Goal: Task Accomplishment & Management: Manage account settings

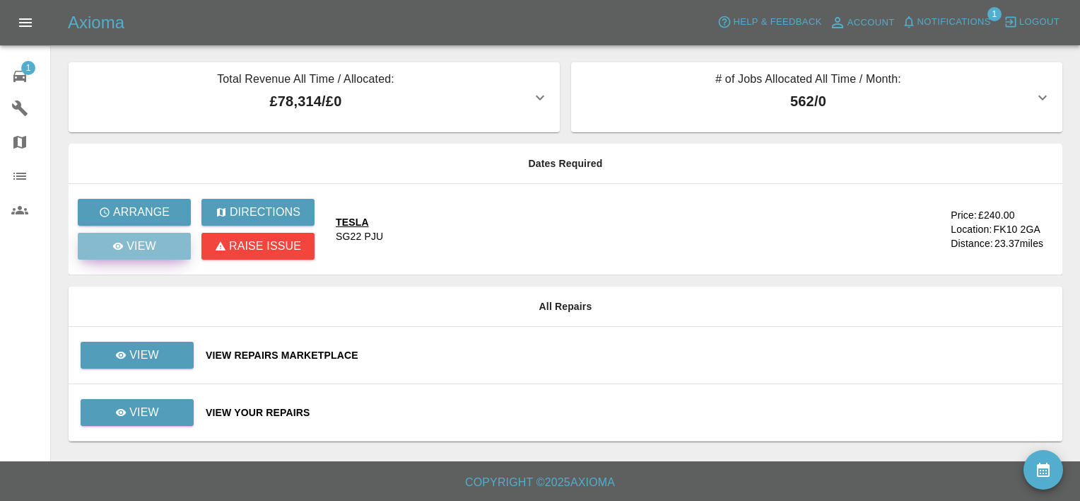
click at [151, 240] on p "View" at bounding box center [142, 246] width 30 height 17
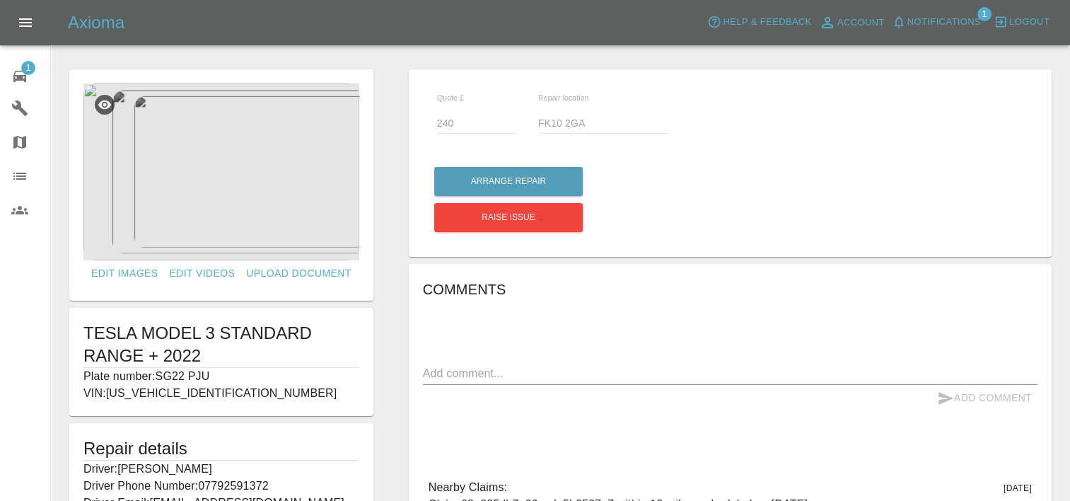
click at [246, 204] on img at bounding box center [221, 171] width 276 height 177
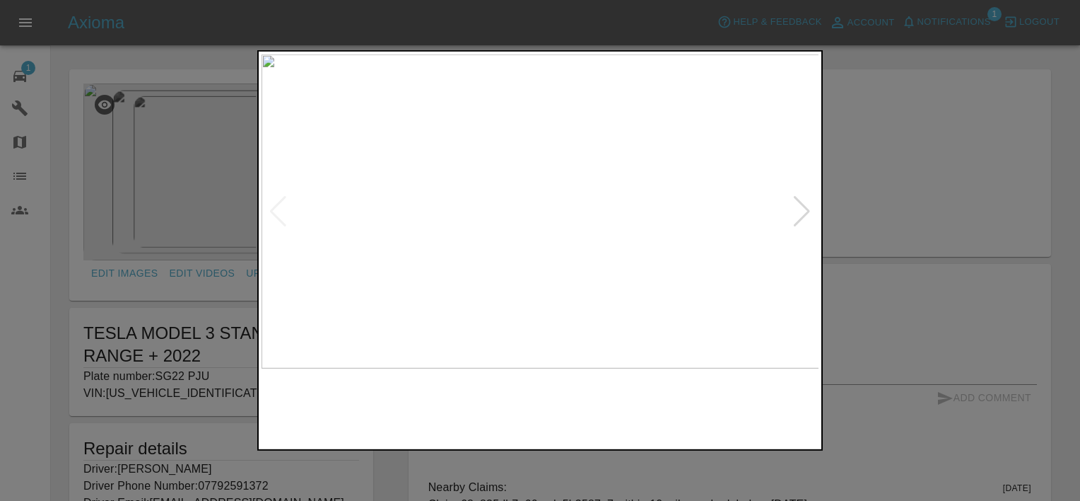
click at [537, 196] on img at bounding box center [541, 211] width 558 height 314
click at [513, 307] on img at bounding box center [525, 366] width 1673 height 941
click at [459, 422] on img at bounding box center [470, 407] width 134 height 64
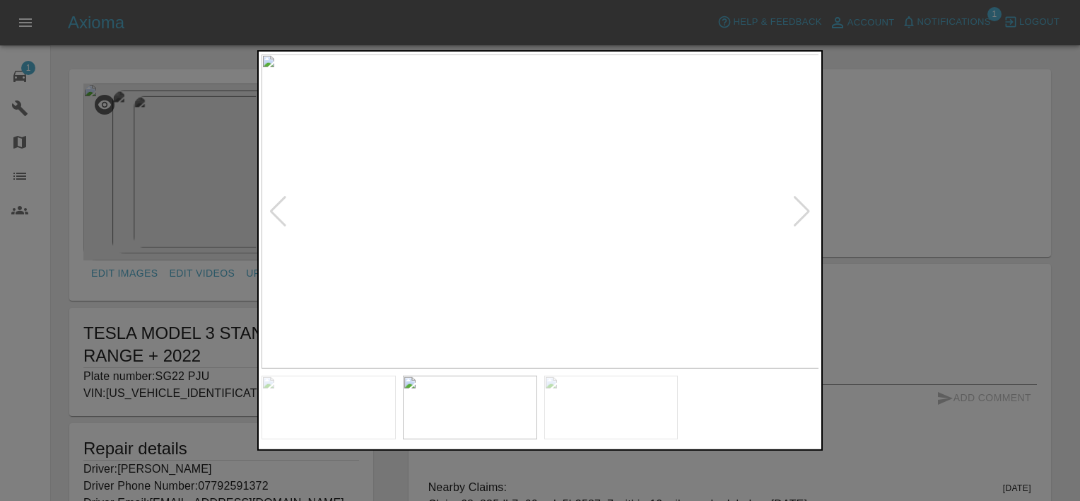
click at [602, 420] on img at bounding box center [611, 407] width 134 height 64
click at [867, 208] on div at bounding box center [540, 250] width 1080 height 501
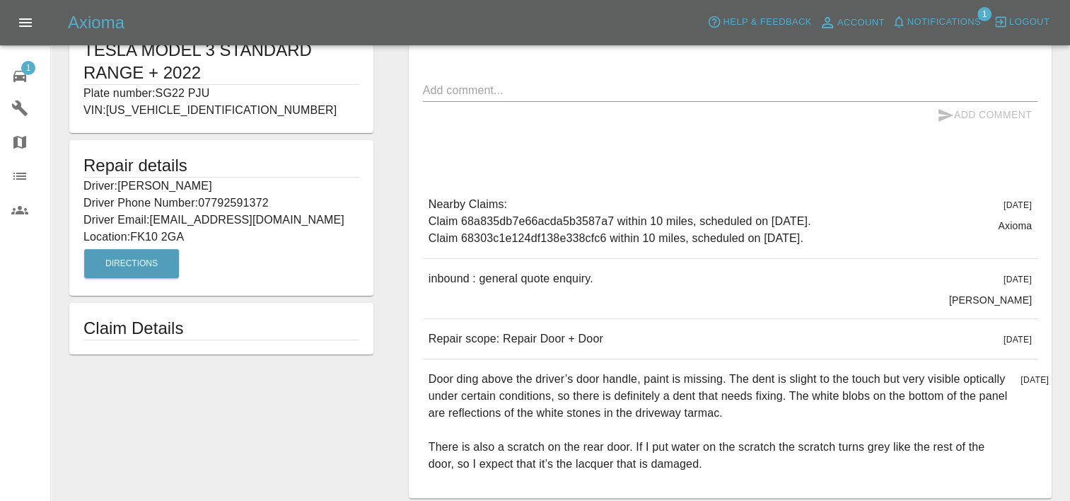
scroll to position [141, 0]
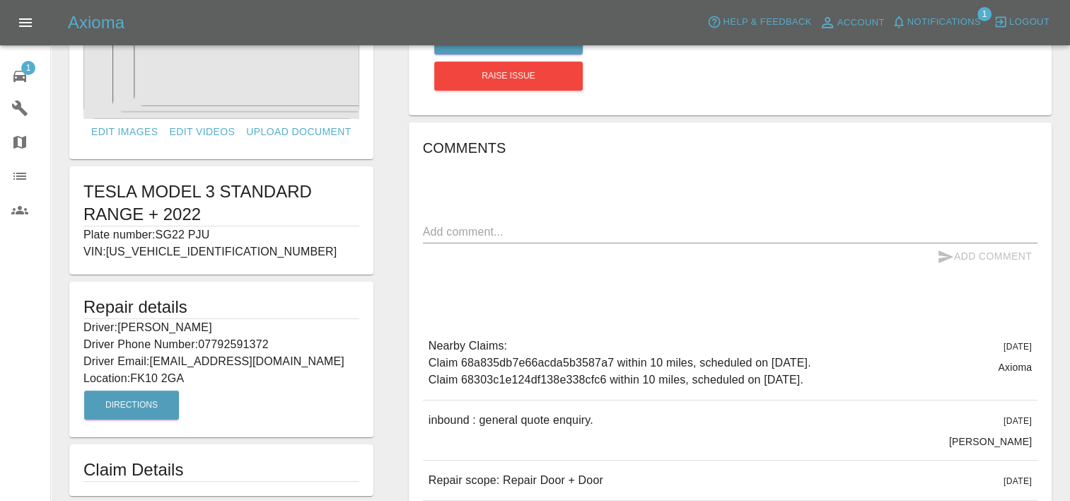
click at [647, 235] on textarea at bounding box center [730, 231] width 614 height 16
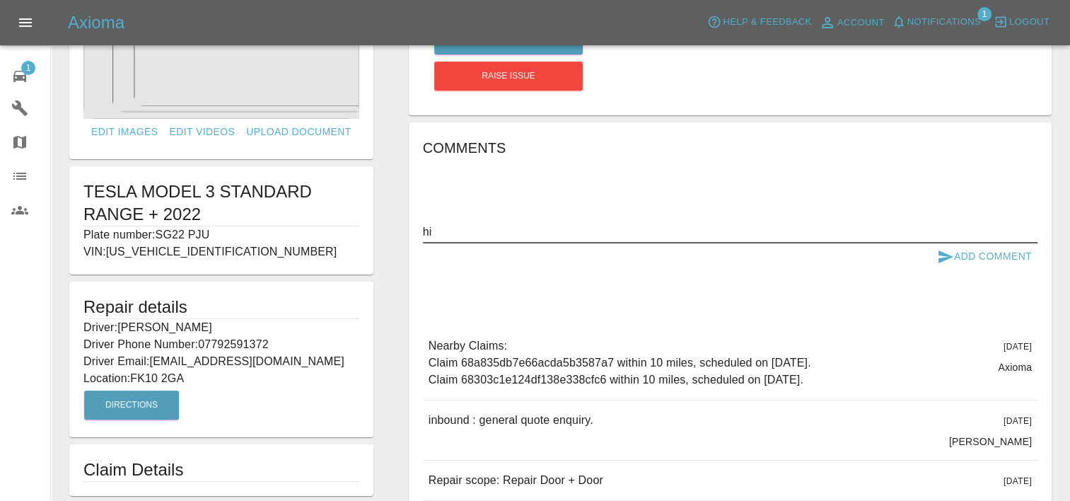
scroll to position [71, 0]
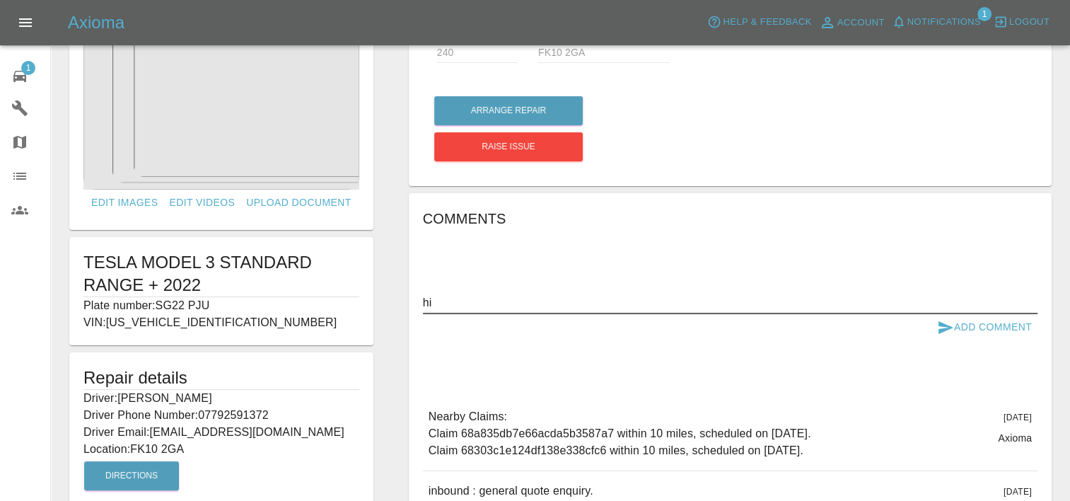
type textarea "h"
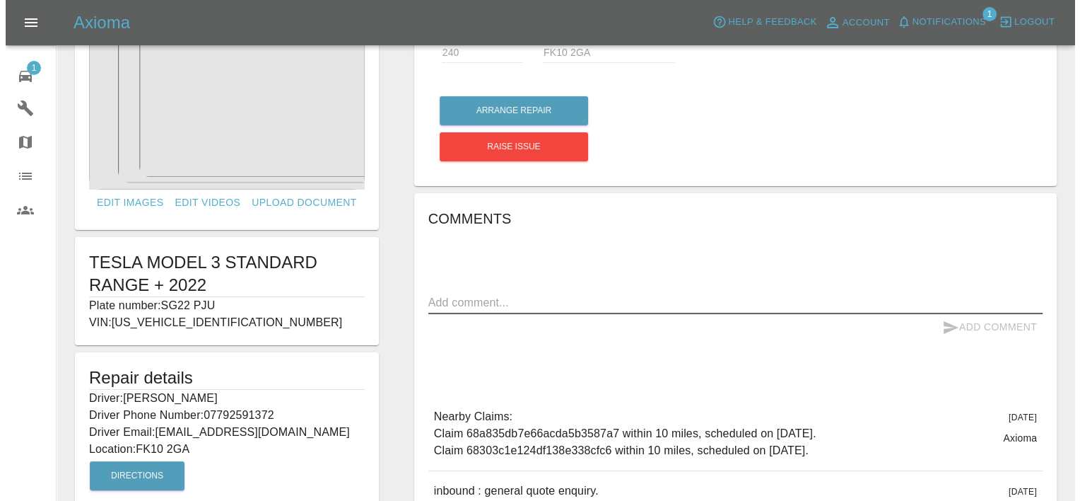
scroll to position [0, 0]
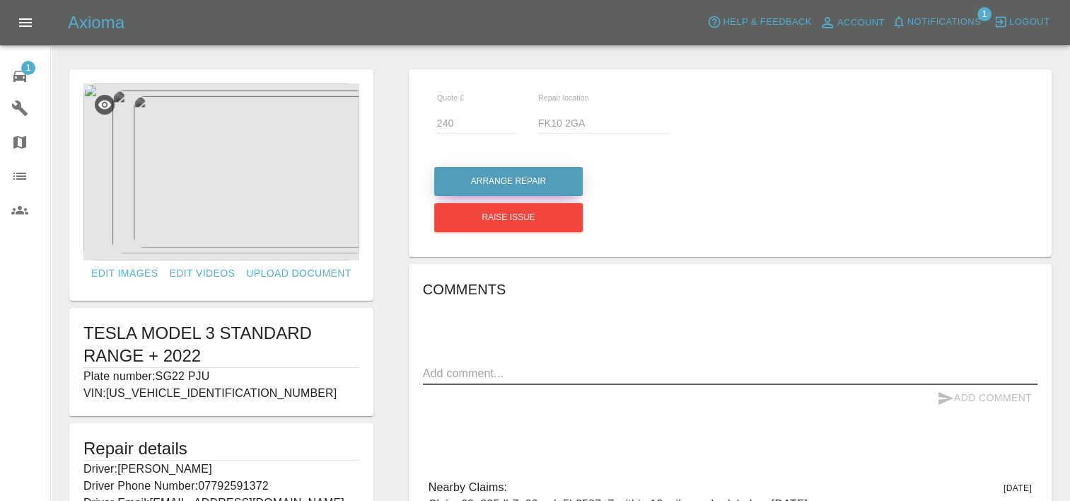
click at [503, 179] on button "Arrange Repair" at bounding box center [508, 181] width 148 height 29
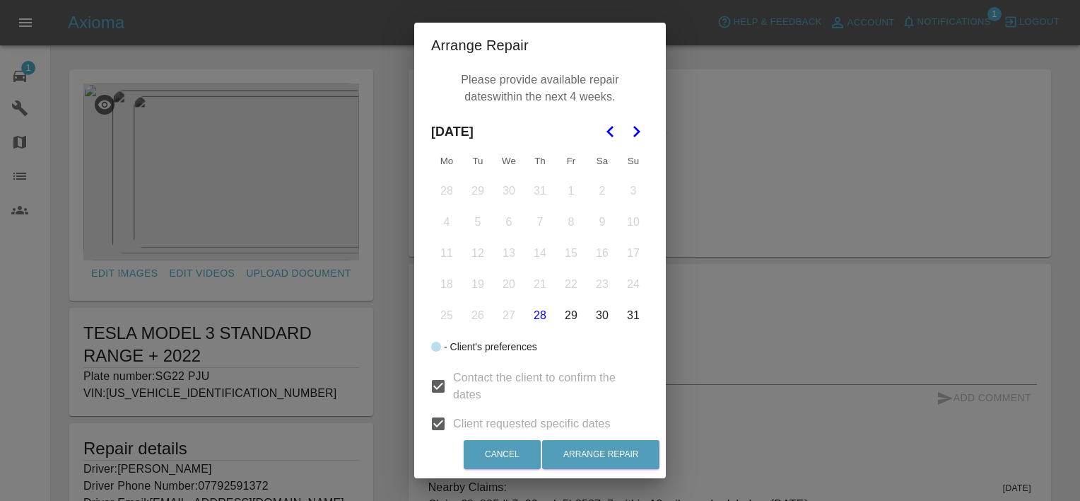
click at [636, 133] on icon "Go to the Next Month" at bounding box center [636, 131] width 17 height 17
click at [470, 226] on button "9" at bounding box center [478, 222] width 30 height 30
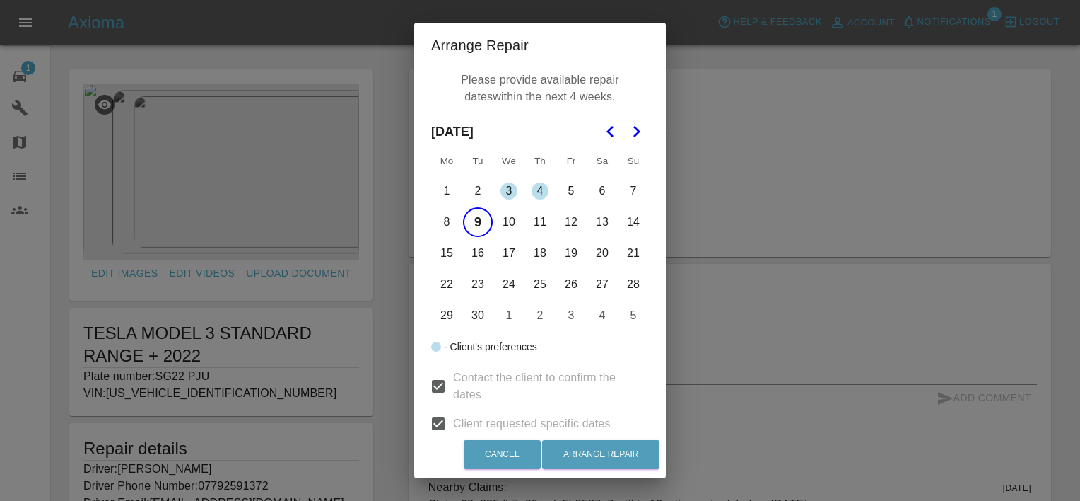
click at [503, 228] on button "10" at bounding box center [509, 222] width 30 height 30
click at [540, 284] on button "25" at bounding box center [540, 284] width 30 height 30
click at [604, 453] on button "Arrange Repair" at bounding box center [600, 454] width 117 height 29
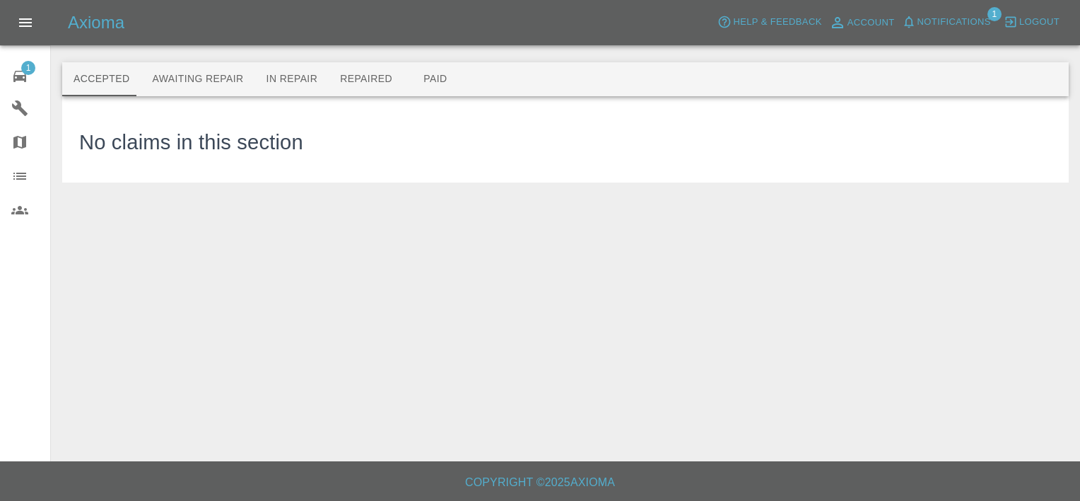
click at [24, 72] on span "1" at bounding box center [28, 68] width 14 height 14
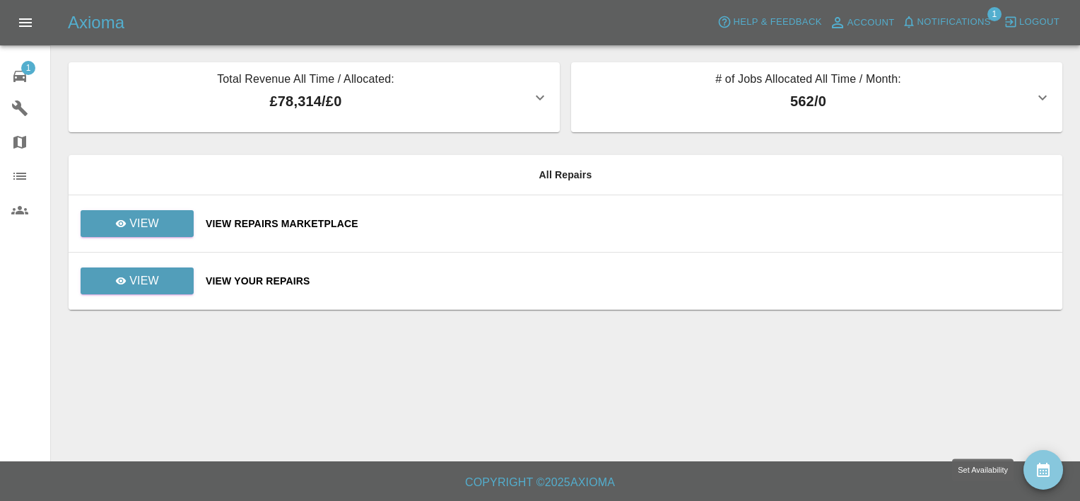
click at [1046, 465] on icon "availability" at bounding box center [1043, 469] width 13 height 14
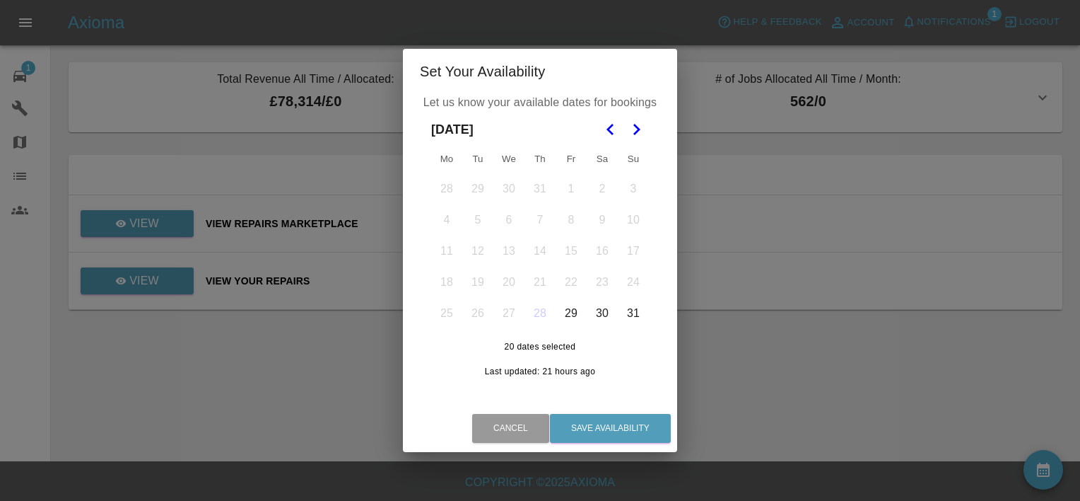
click at [640, 135] on icon "Go to the Next Month" at bounding box center [636, 129] width 17 height 17
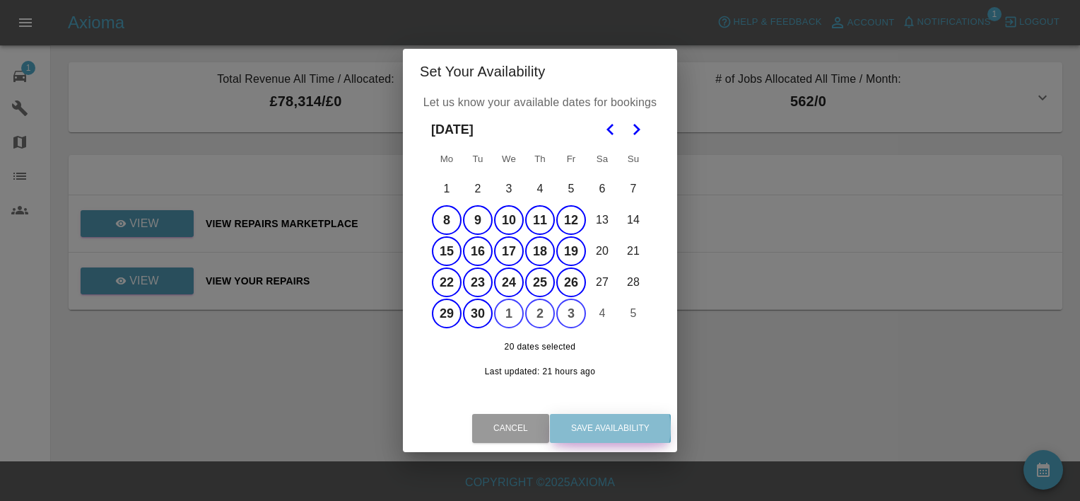
click at [607, 428] on button "Save Availability" at bounding box center [610, 428] width 121 height 29
